Goal: Task Accomplishment & Management: Use online tool/utility

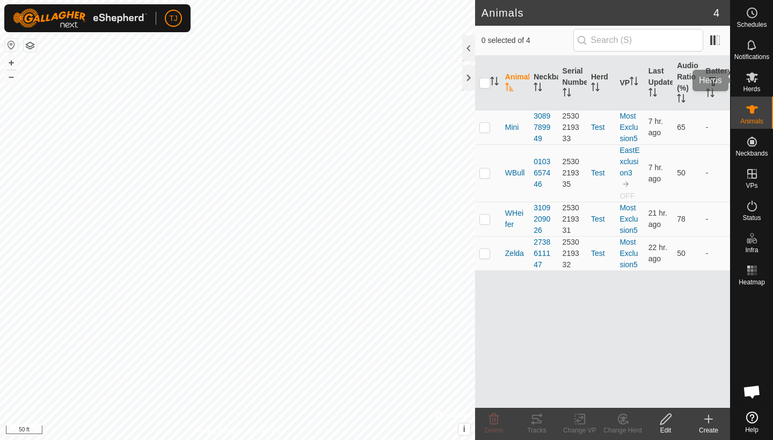
click at [752, 80] on icon at bounding box center [752, 77] width 12 height 10
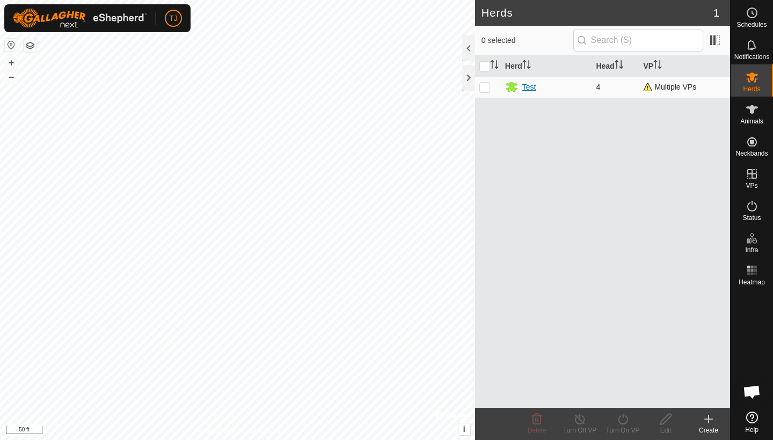
click at [530, 88] on div "Test" at bounding box center [529, 87] width 14 height 11
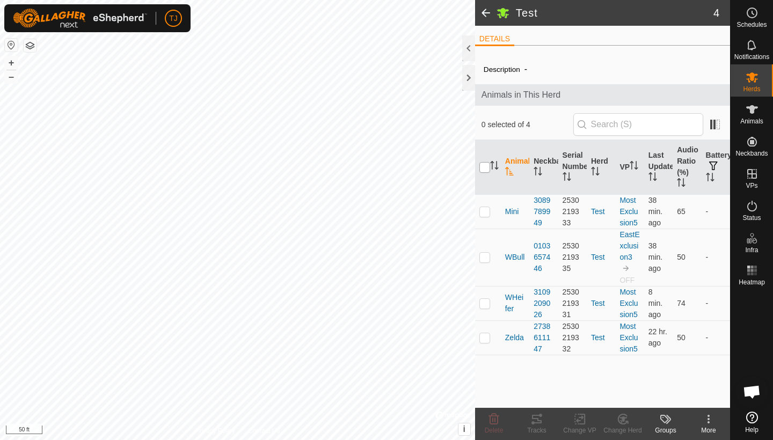
click at [485, 167] on input "checkbox" at bounding box center [484, 167] width 11 height 11
checkbox input "true"
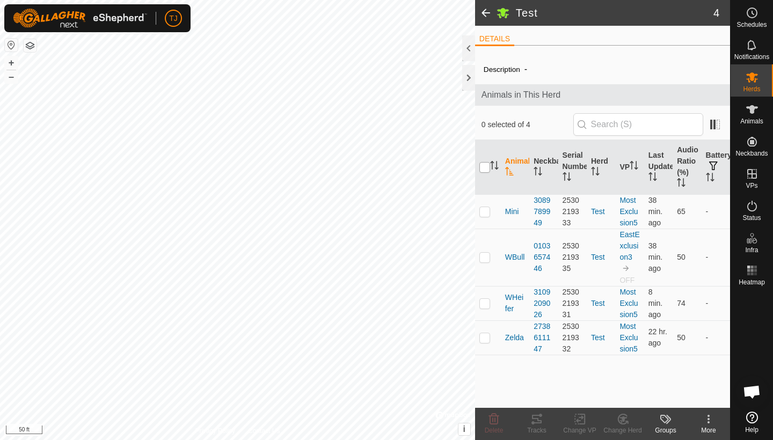
checkbox input "true"
click at [537, 424] on icon at bounding box center [537, 419] width 10 height 9
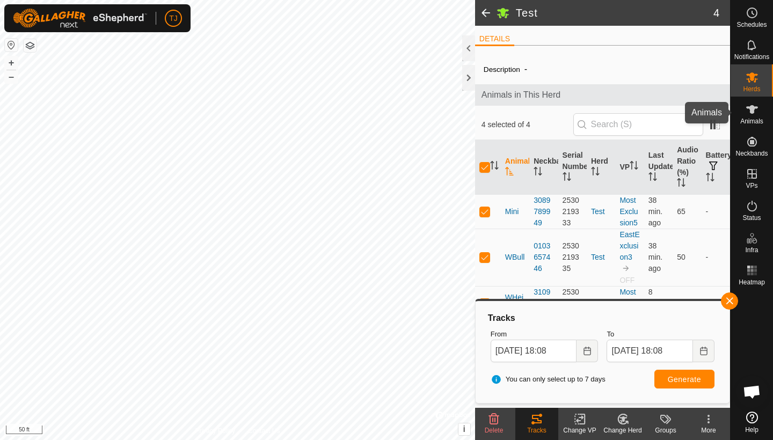
click at [750, 118] on span "Animals" at bounding box center [751, 121] width 23 height 6
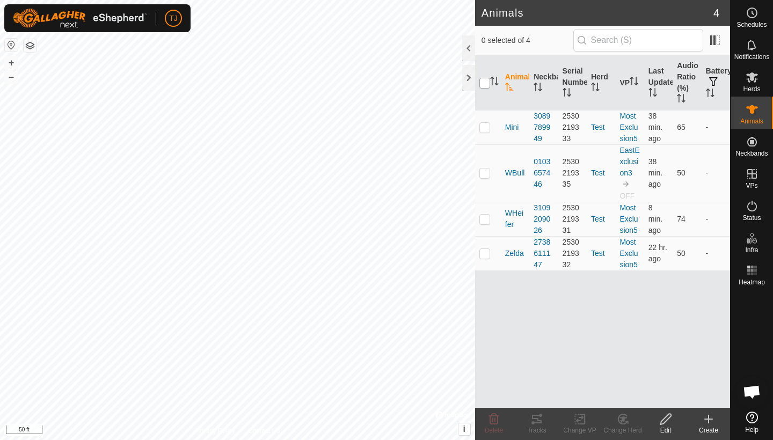
click at [485, 82] on input "checkbox" at bounding box center [484, 83] width 11 height 11
checkbox input "true"
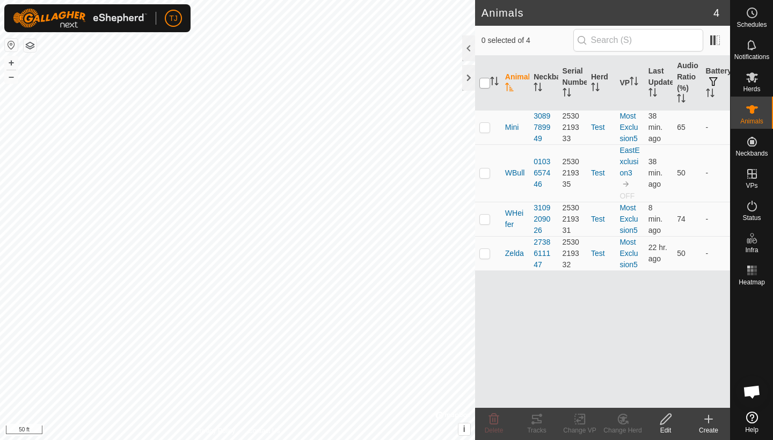
checkbox input "true"
click at [539, 424] on icon at bounding box center [537, 419] width 10 height 9
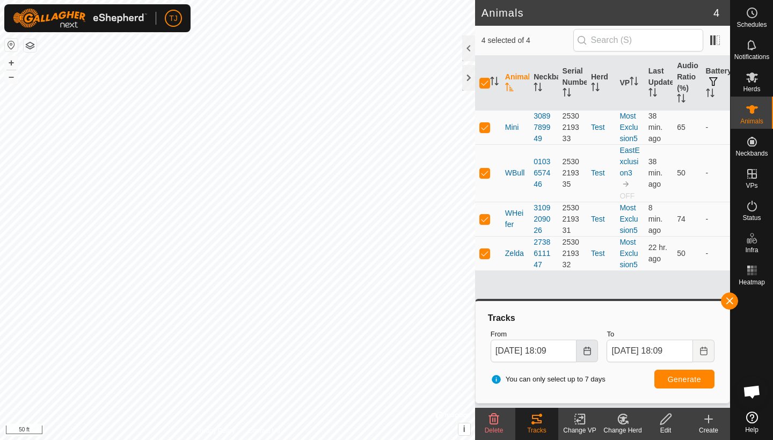
click at [589, 355] on button "Choose Date" at bounding box center [587, 351] width 21 height 23
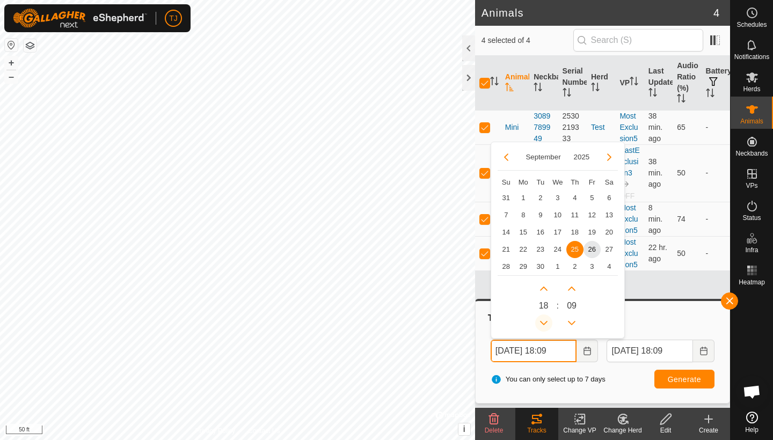
click at [544, 322] on button "Previous Hour" at bounding box center [543, 323] width 17 height 17
click at [544, 322] on icon "Previous Hour" at bounding box center [544, 323] width 9 height 9
click at [544, 322] on button "Previous Hour" at bounding box center [543, 323] width 17 height 17
click at [544, 322] on icon "Previous Hour" at bounding box center [544, 323] width 9 height 9
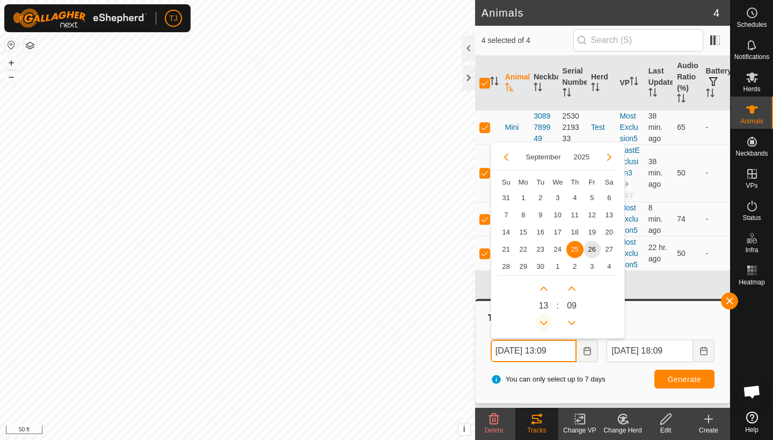
click at [544, 322] on icon "Previous Hour" at bounding box center [544, 323] width 9 height 9
click at [544, 322] on button "Previous Hour" at bounding box center [543, 323] width 17 height 17
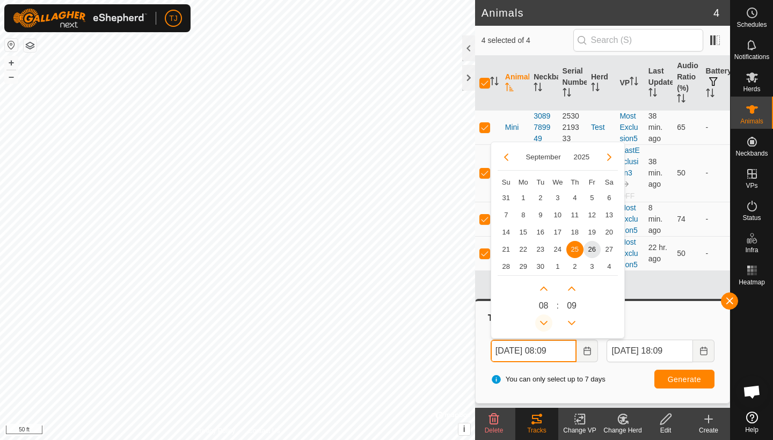
click at [544, 322] on icon "Previous Hour" at bounding box center [544, 323] width 9 height 9
click at [544, 322] on button "Previous Hour" at bounding box center [543, 323] width 17 height 17
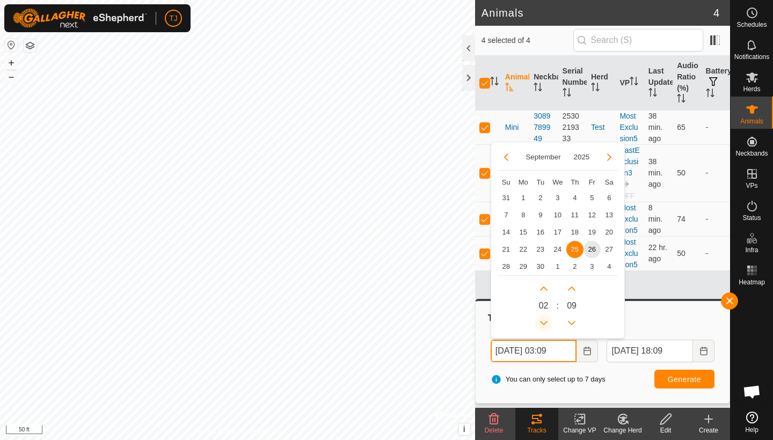
click at [544, 322] on button "Previous Hour" at bounding box center [543, 323] width 17 height 17
click at [592, 251] on span "26" at bounding box center [592, 249] width 17 height 17
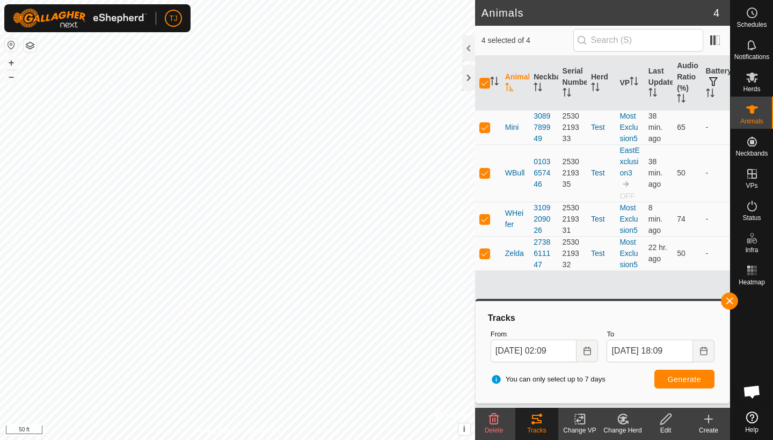
click at [677, 378] on span "Generate" at bounding box center [684, 379] width 33 height 9
click at [593, 352] on button "Choose Date" at bounding box center [587, 351] width 21 height 23
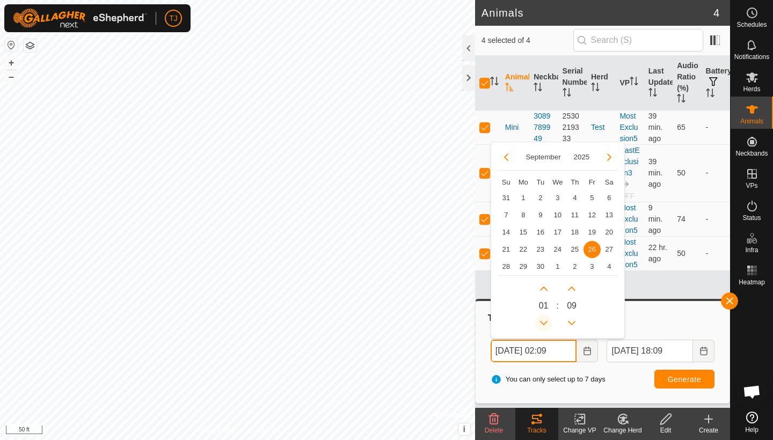
click at [542, 319] on icon "Previous Hour" at bounding box center [544, 323] width 9 height 9
click at [542, 320] on span "Previous Hour" at bounding box center [542, 320] width 0 height 0
click at [542, 319] on button "Previous Hour" at bounding box center [543, 323] width 17 height 17
type input "Sep 26, 2025 23:09"
type input "Sep 27, 2025 23:09"
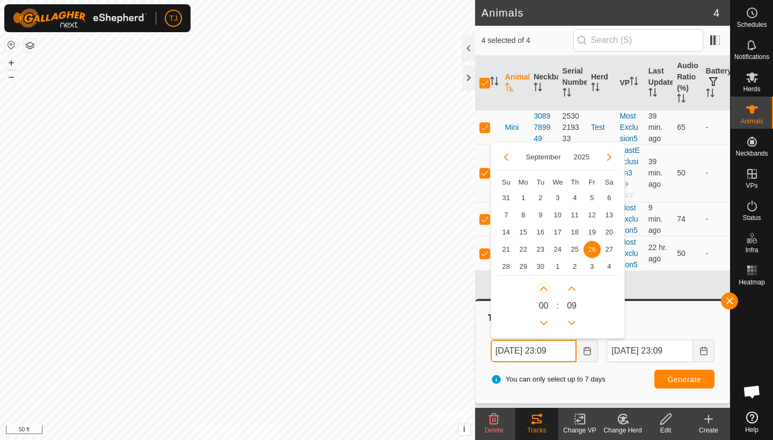
click at [546, 288] on button "Next Hour" at bounding box center [543, 288] width 17 height 17
click at [546, 323] on button "Previous Hour" at bounding box center [543, 323] width 17 height 17
click at [575, 250] on span "25" at bounding box center [574, 249] width 17 height 17
type input "Sep 25, 2025 00:09"
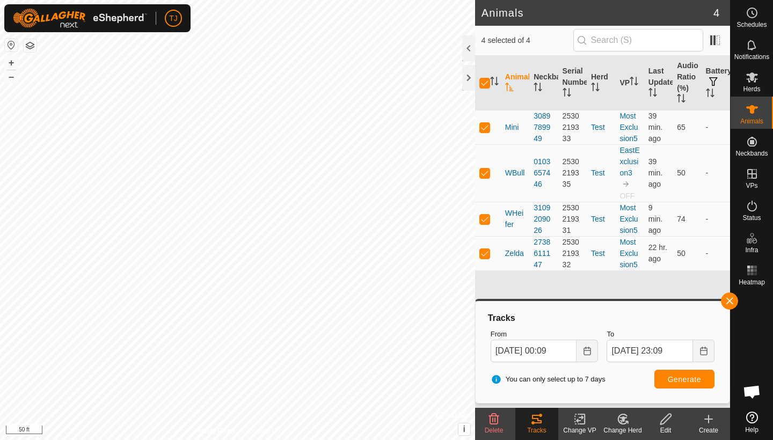
click at [679, 376] on span "Generate" at bounding box center [684, 379] width 33 height 9
